Goal: Information Seeking & Learning: Find specific page/section

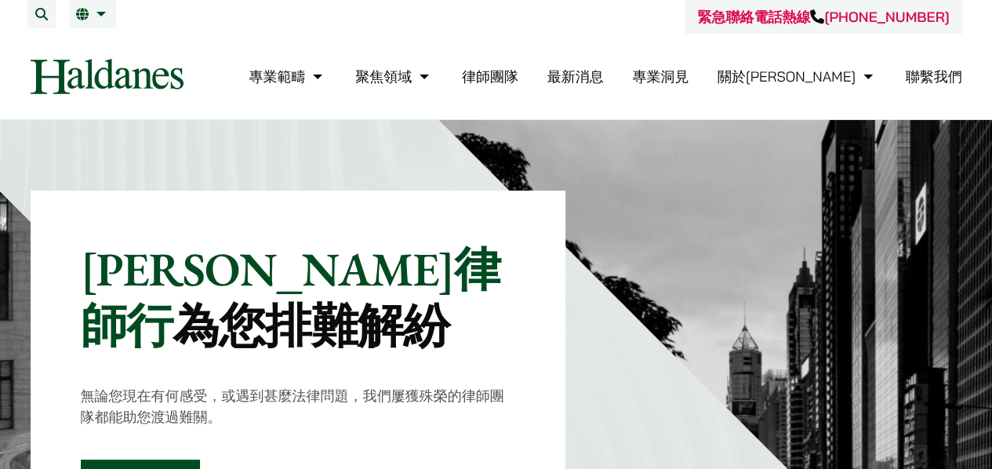
click at [518, 79] on link "律師團隊" at bounding box center [490, 76] width 56 height 18
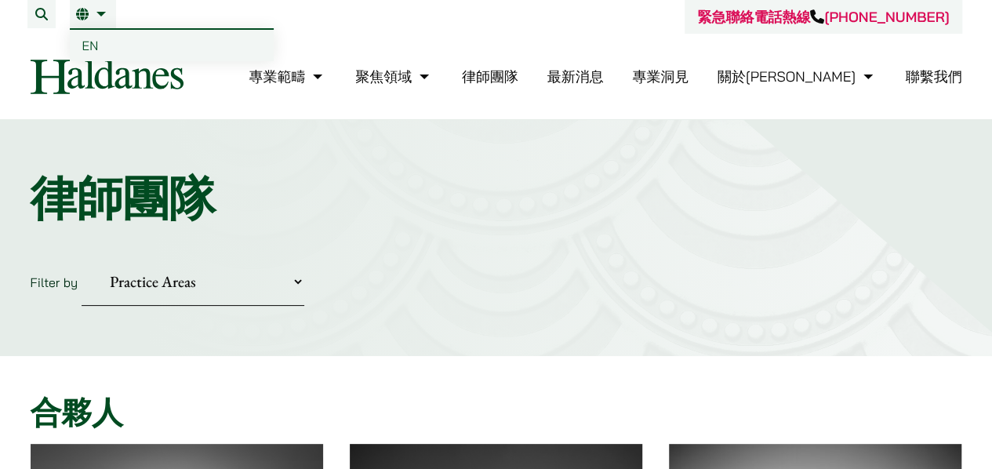
click at [88, 45] on span "EN" at bounding box center [90, 46] width 16 height 16
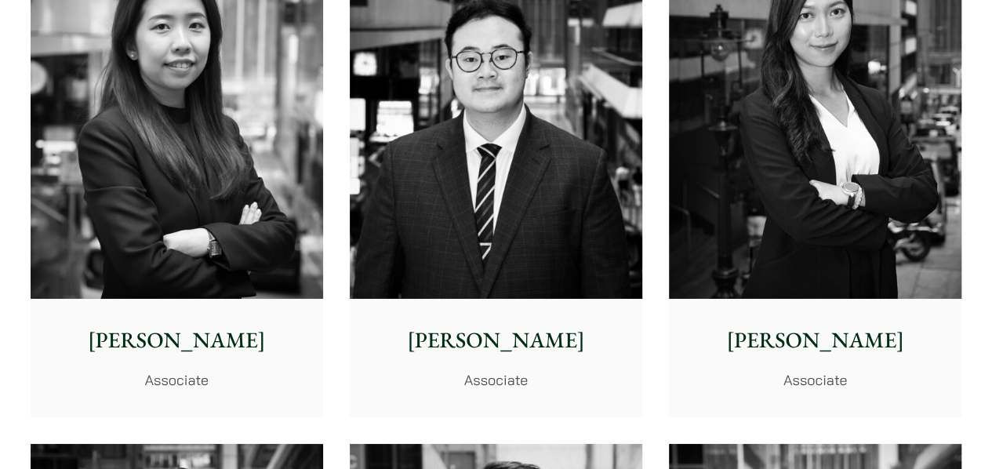
scroll to position [5759, 0]
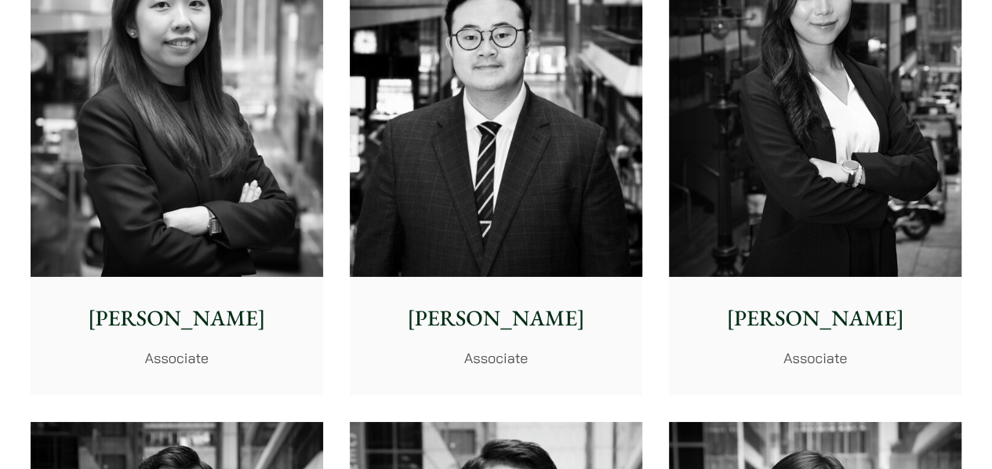
click at [819, 360] on p "Associate" at bounding box center [814, 357] width 267 height 21
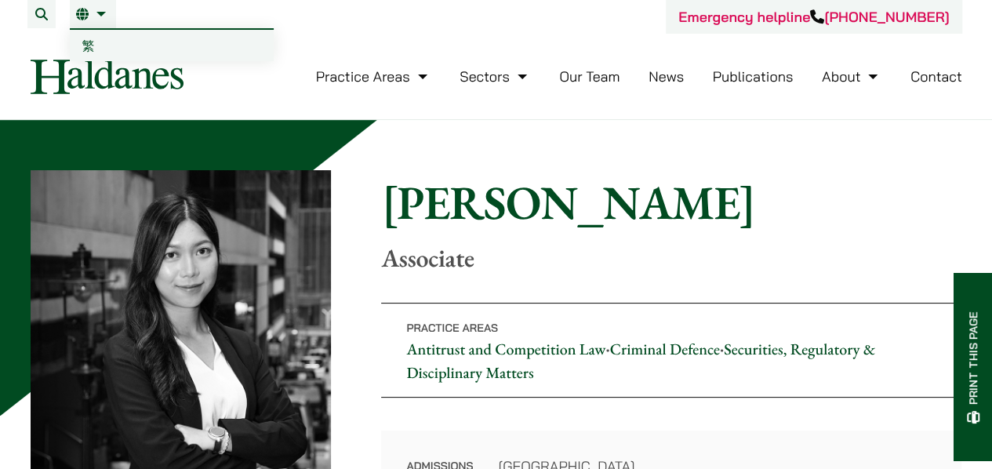
click at [85, 48] on span "繁" at bounding box center [88, 46] width 13 height 16
